Goal: Download file/media

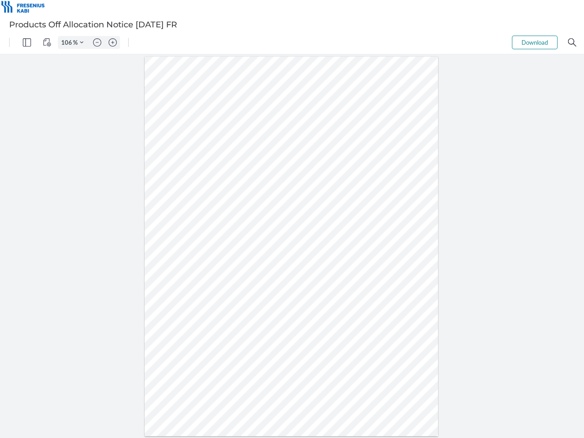
click at [27, 42] on img "Panel" at bounding box center [27, 42] width 8 height 8
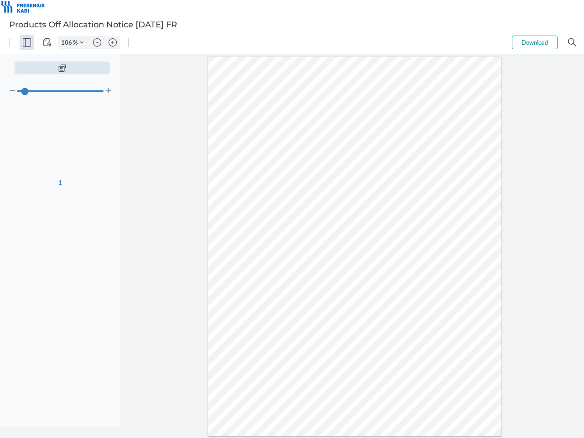
click at [47, 42] on img "View Controls" at bounding box center [47, 42] width 8 height 8
click at [68, 42] on input "106" at bounding box center [65, 42] width 15 height 8
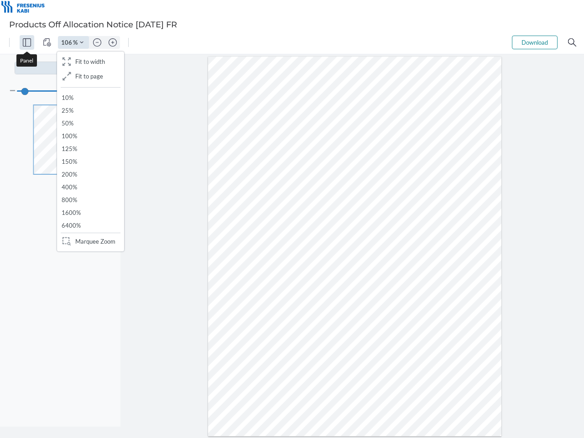
click at [82, 42] on img "Zoom Controls" at bounding box center [82, 43] width 4 height 4
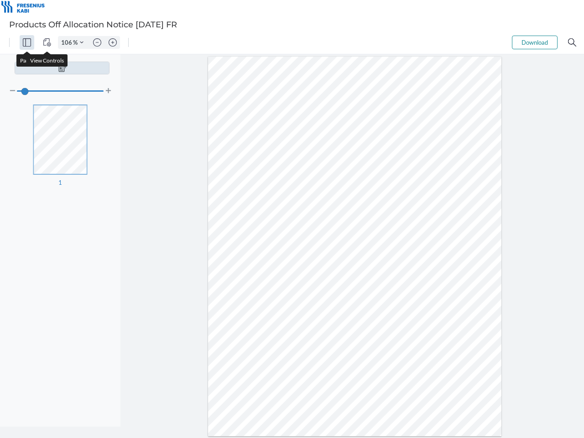
click at [97, 42] on img "Zoom out" at bounding box center [97, 42] width 8 height 8
click at [113, 42] on img "Zoom in" at bounding box center [113, 42] width 8 height 8
type input "106"
click at [535, 42] on button "Download" at bounding box center [535, 43] width 46 height 14
click at [572, 42] on img "Search" at bounding box center [572, 42] width 8 height 8
